Goal: Navigation & Orientation: Understand site structure

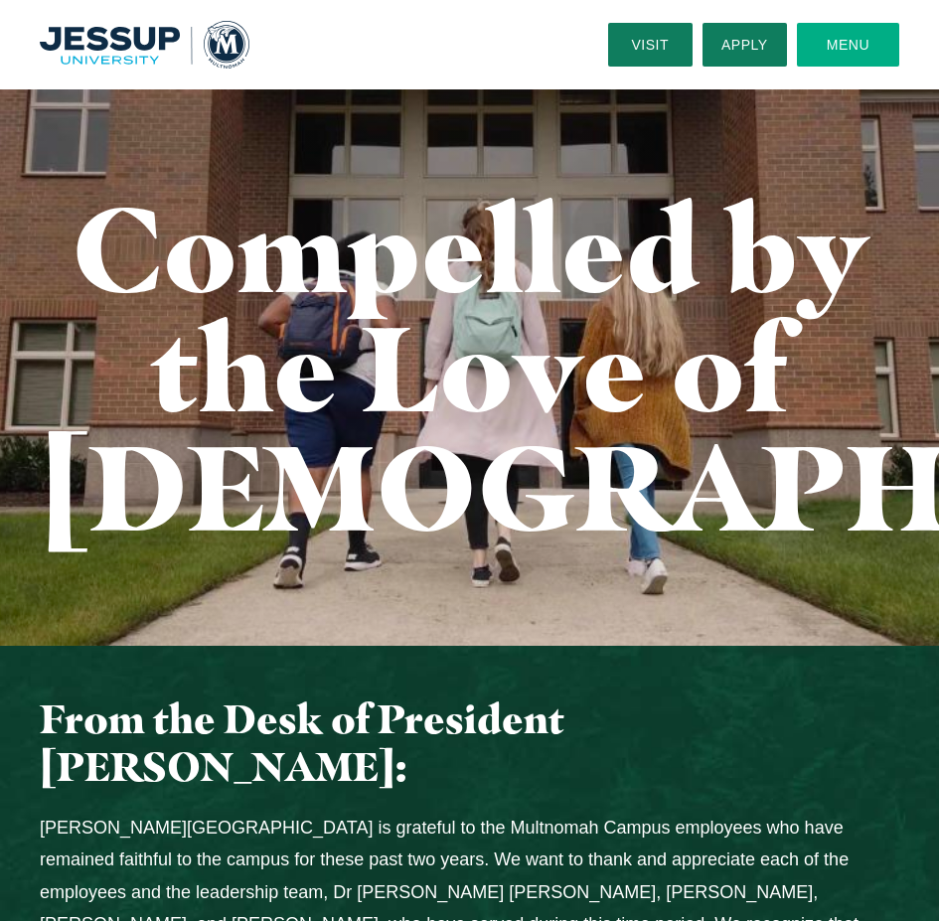
click at [876, 57] on button "Menu" at bounding box center [848, 45] width 102 height 44
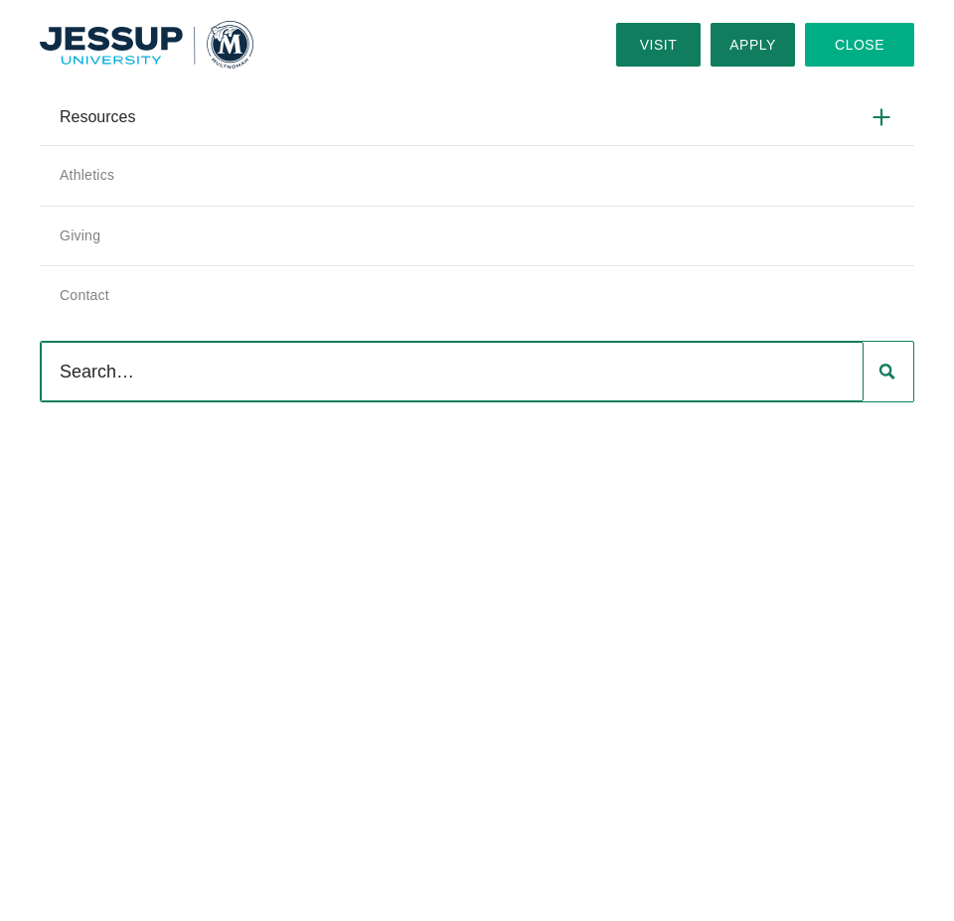
click at [873, 116] on use at bounding box center [880, 116] width 15 height 15
click at [0, 0] on input "Resources" at bounding box center [0, 0] width 0 height 0
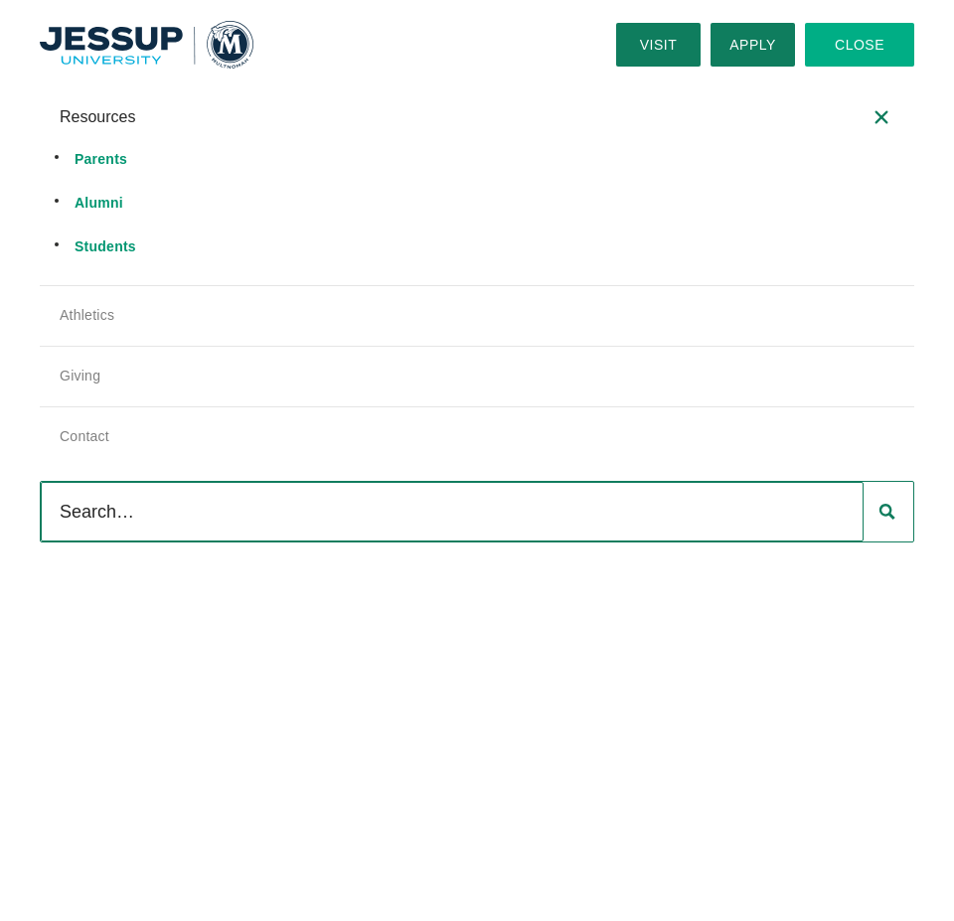
click at [150, 43] on img "Home" at bounding box center [147, 45] width 214 height 48
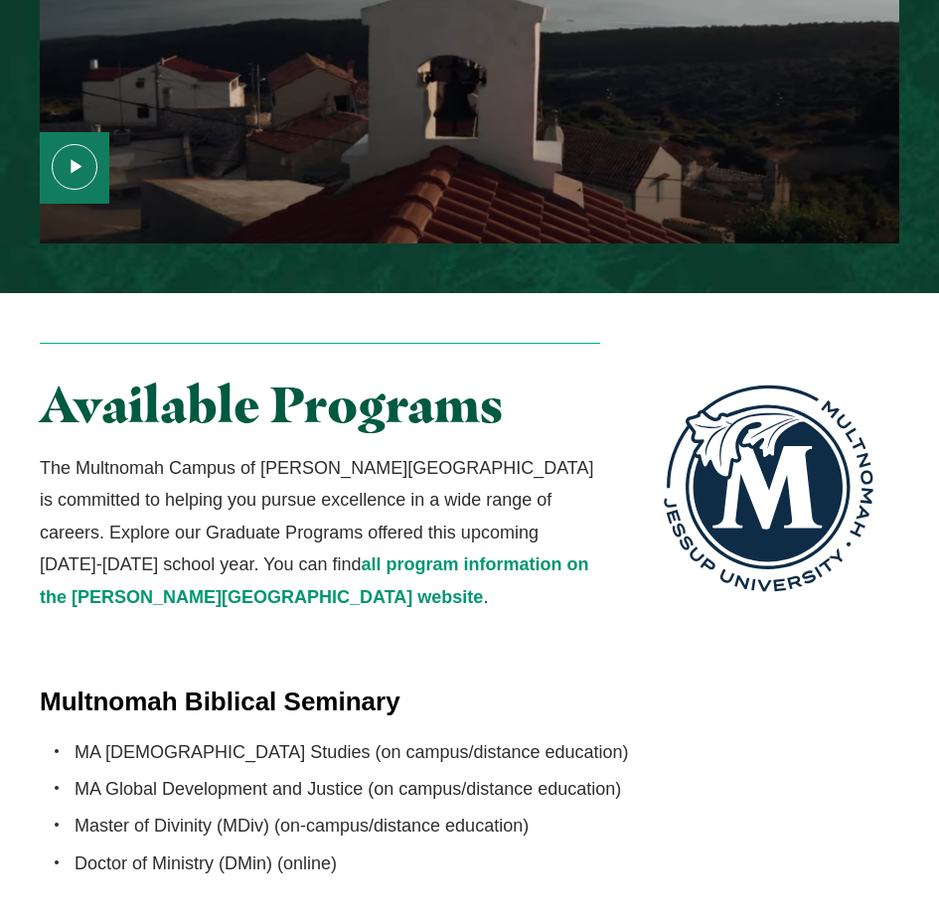
scroll to position [3279, 0]
